Goal: Task Accomplishment & Management: Complete application form

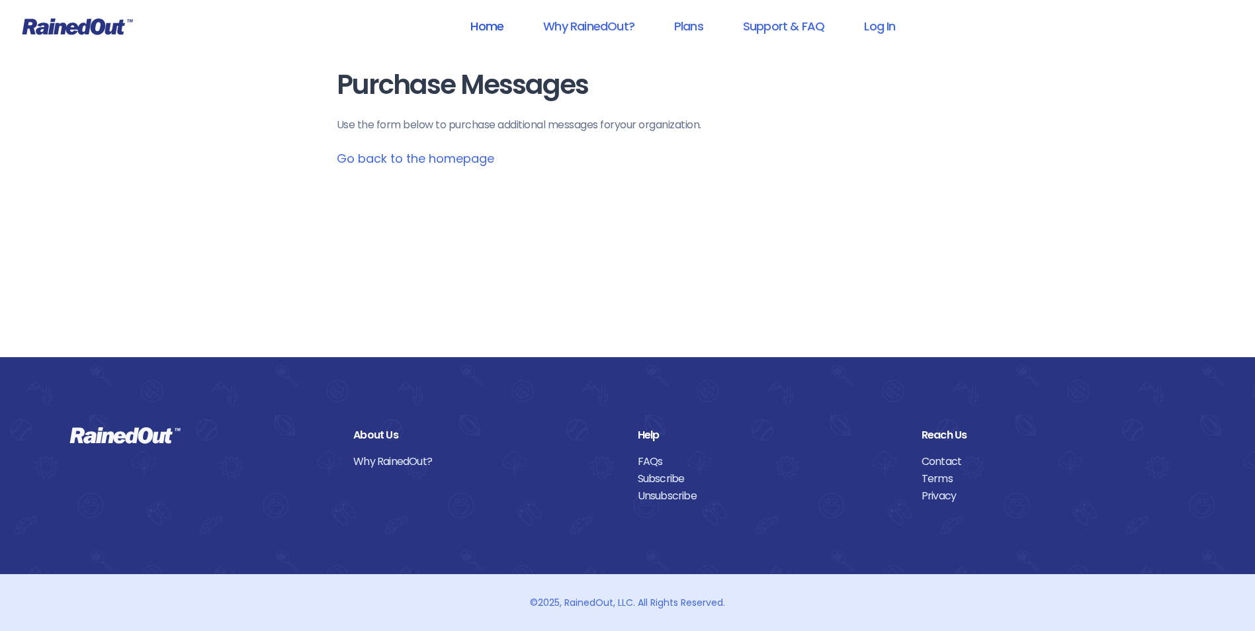
click at [490, 30] on link "Home" at bounding box center [486, 26] width 67 height 30
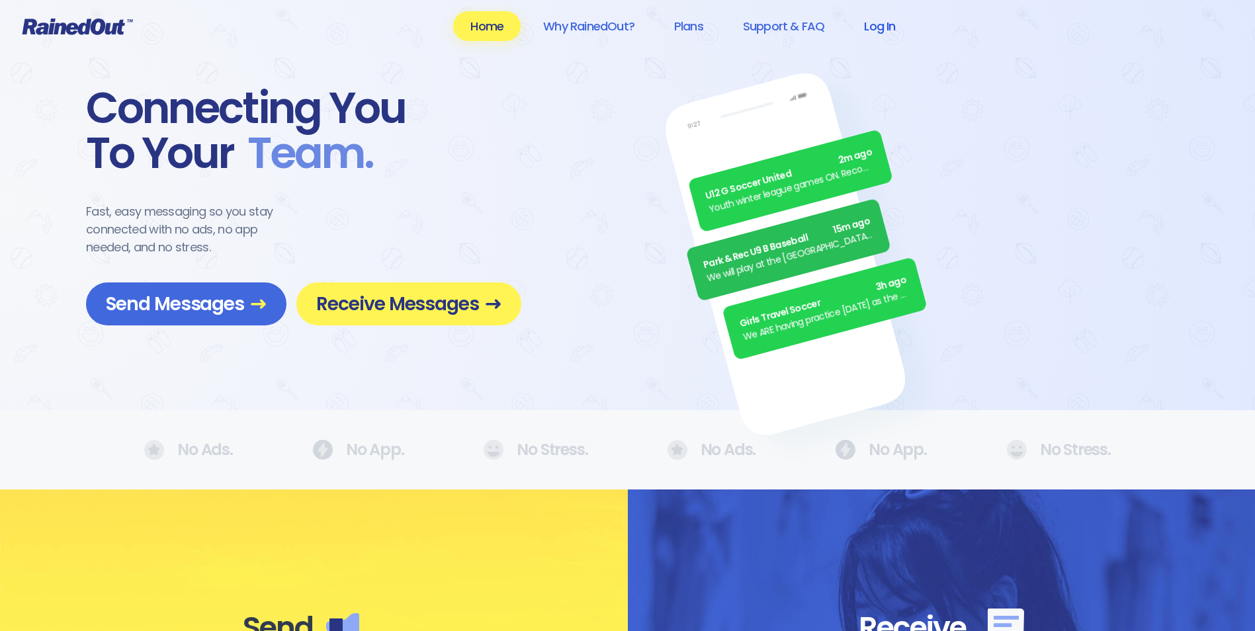
click at [897, 30] on link "Log In" at bounding box center [880, 26] width 66 height 30
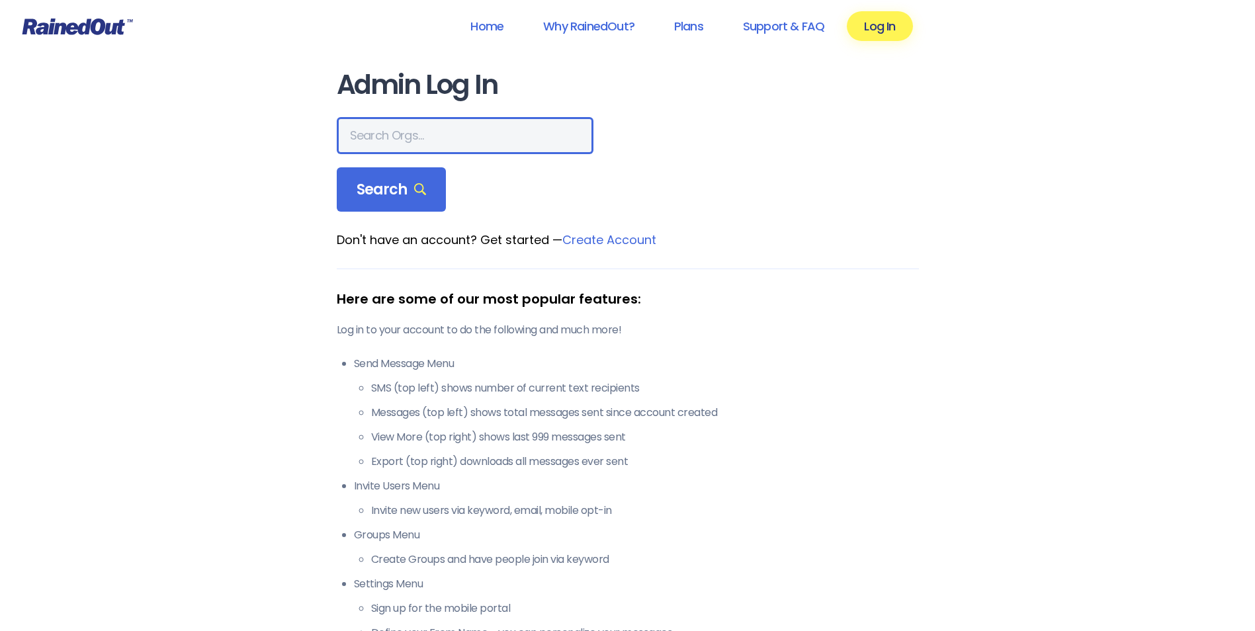
click at [437, 138] on input "text" at bounding box center [465, 135] width 257 height 37
type input "NCLM"
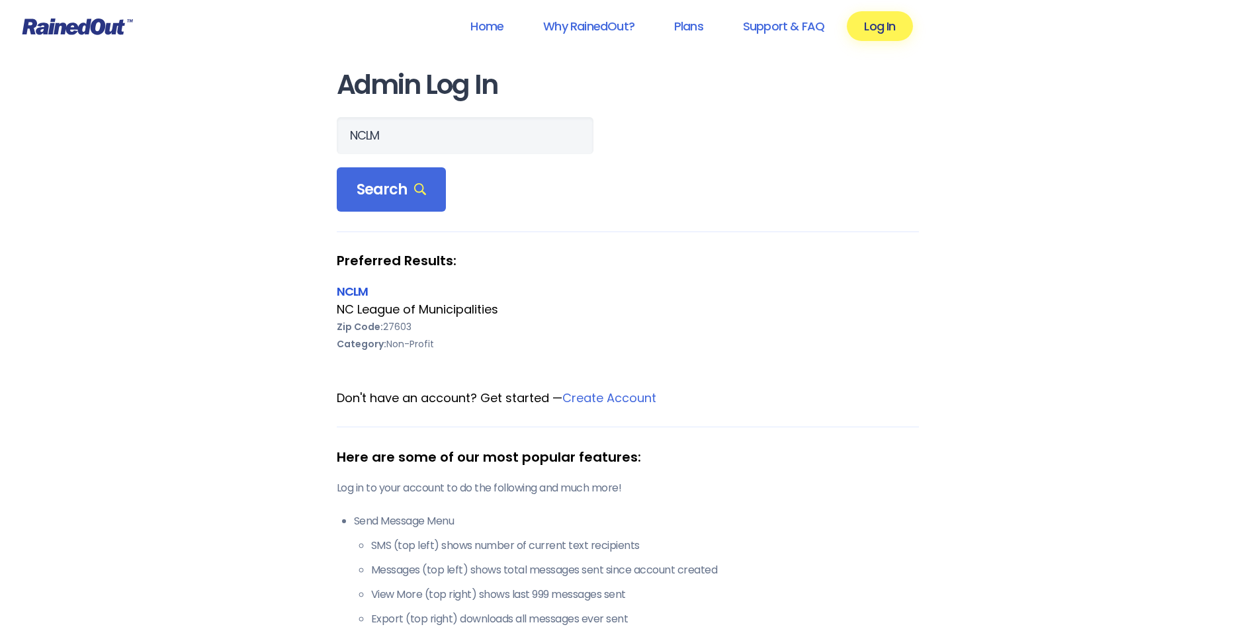
click at [359, 292] on link "NCLM" at bounding box center [353, 291] width 32 height 17
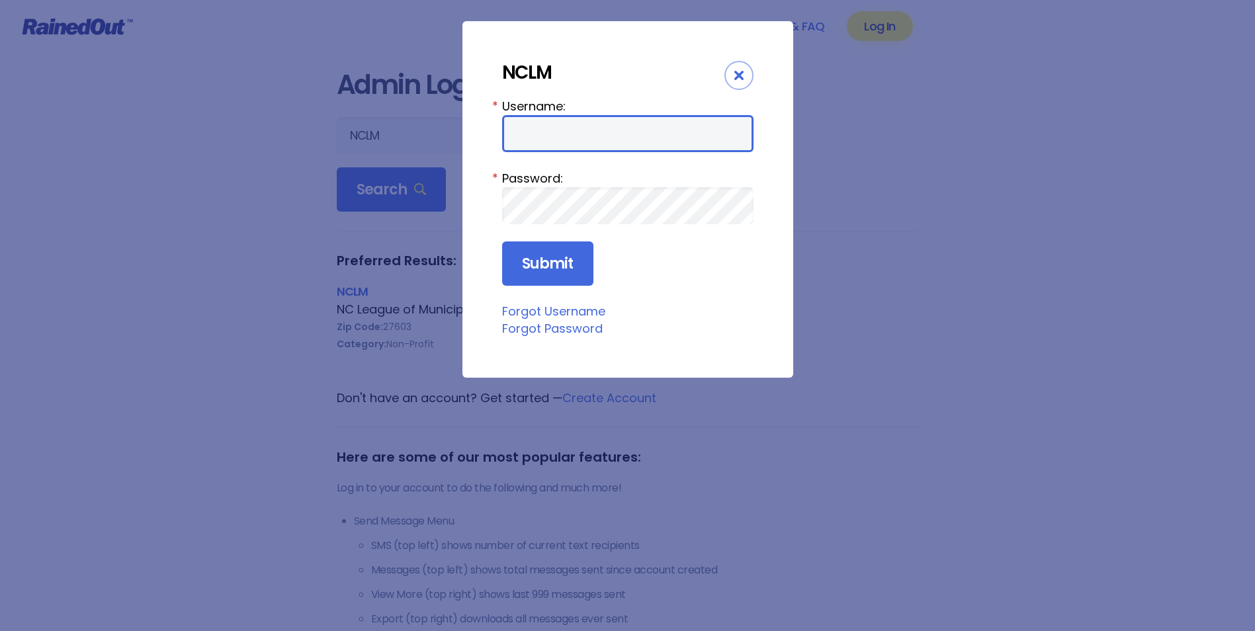
click at [552, 144] on input "Username:" at bounding box center [627, 133] width 251 height 37
click at [713, 130] on input "Username:" at bounding box center [627, 133] width 251 height 37
click at [720, 128] on input "Username:" at bounding box center [627, 133] width 251 height 37
click at [535, 141] on input "Username:" at bounding box center [627, 133] width 251 height 37
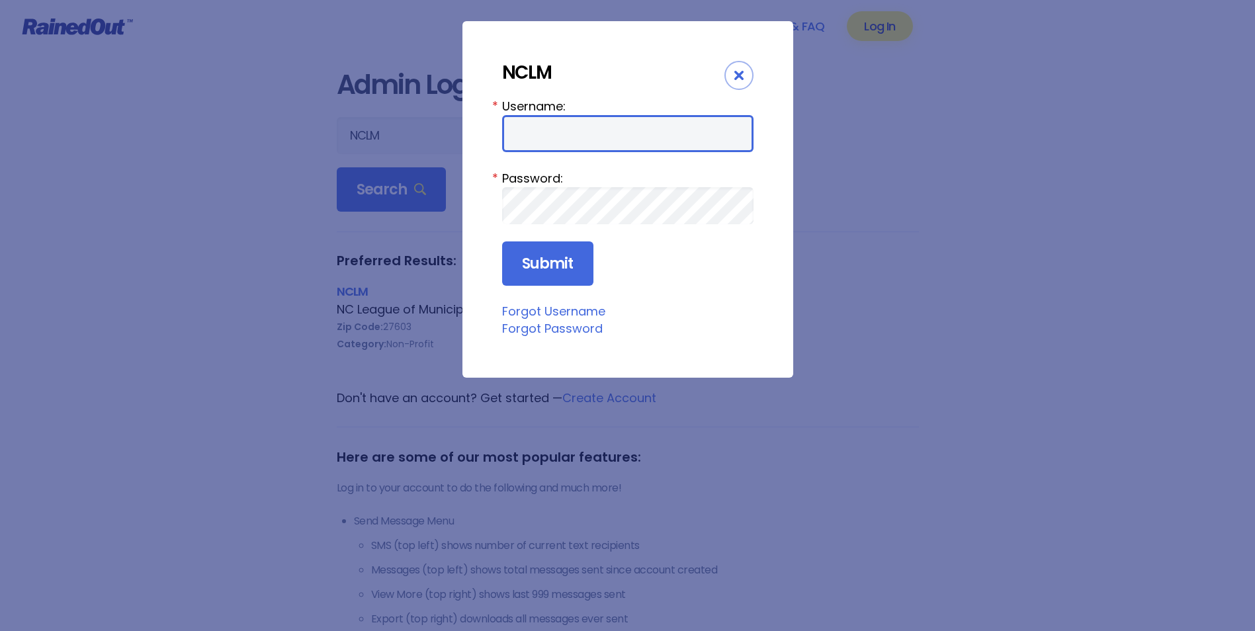
paste input "nclmadmin"
type input "nclmadmin"
click at [625, 138] on input "nclmadmin" at bounding box center [627, 133] width 251 height 37
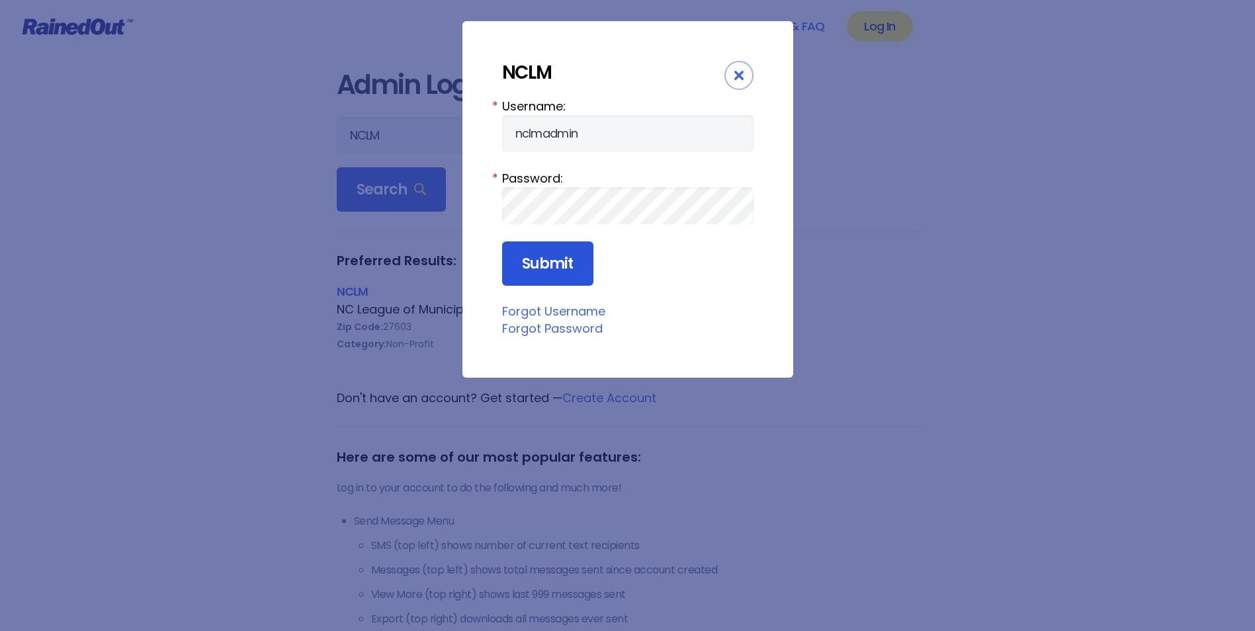
click at [561, 255] on input "Submit" at bounding box center [547, 263] width 91 height 45
